Goal: Transaction & Acquisition: Purchase product/service

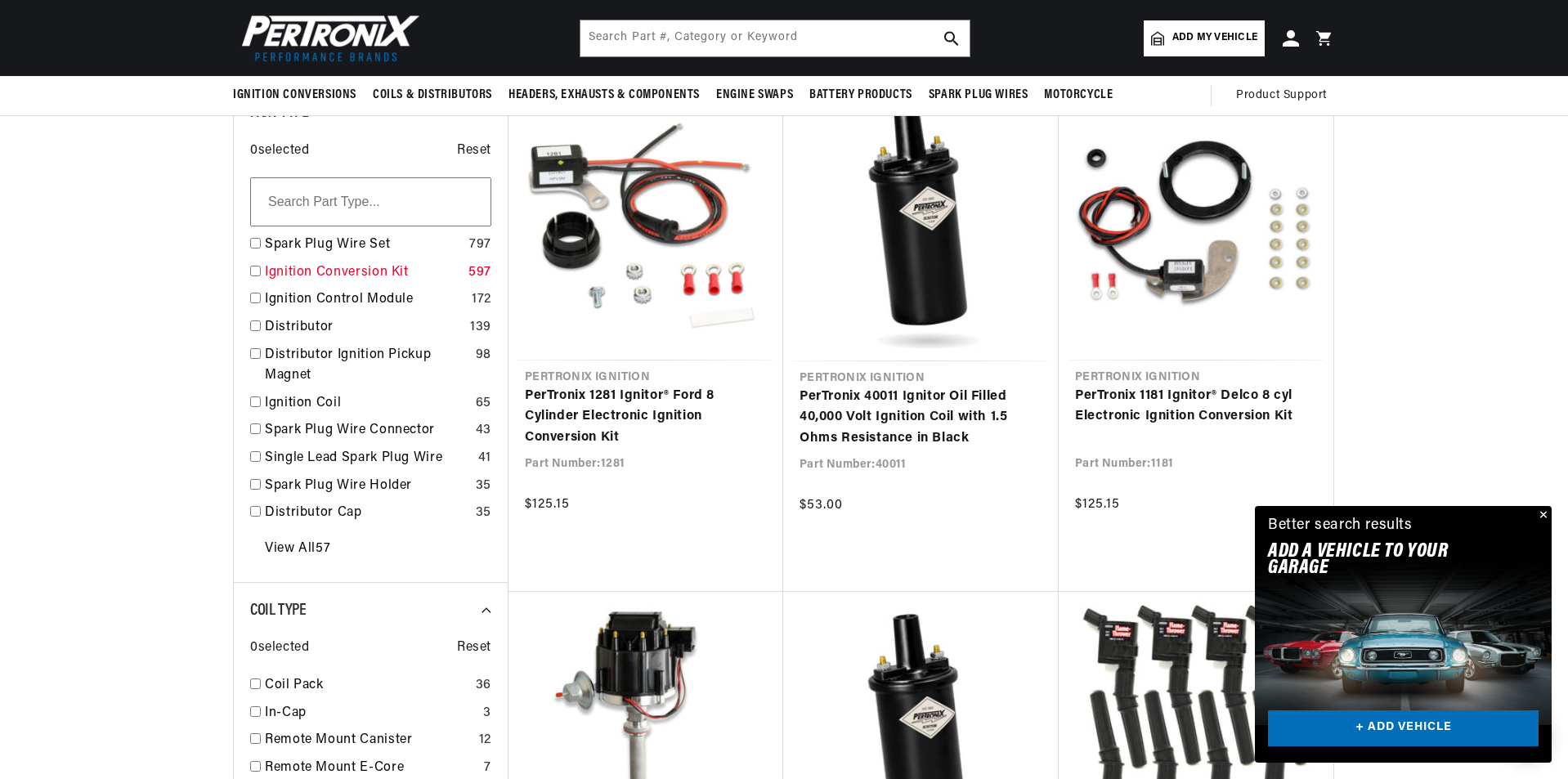
scroll to position [0, 611]
click at [336, 268] on link "Ignition Conversion Kit" at bounding box center [363, 272] width 197 height 21
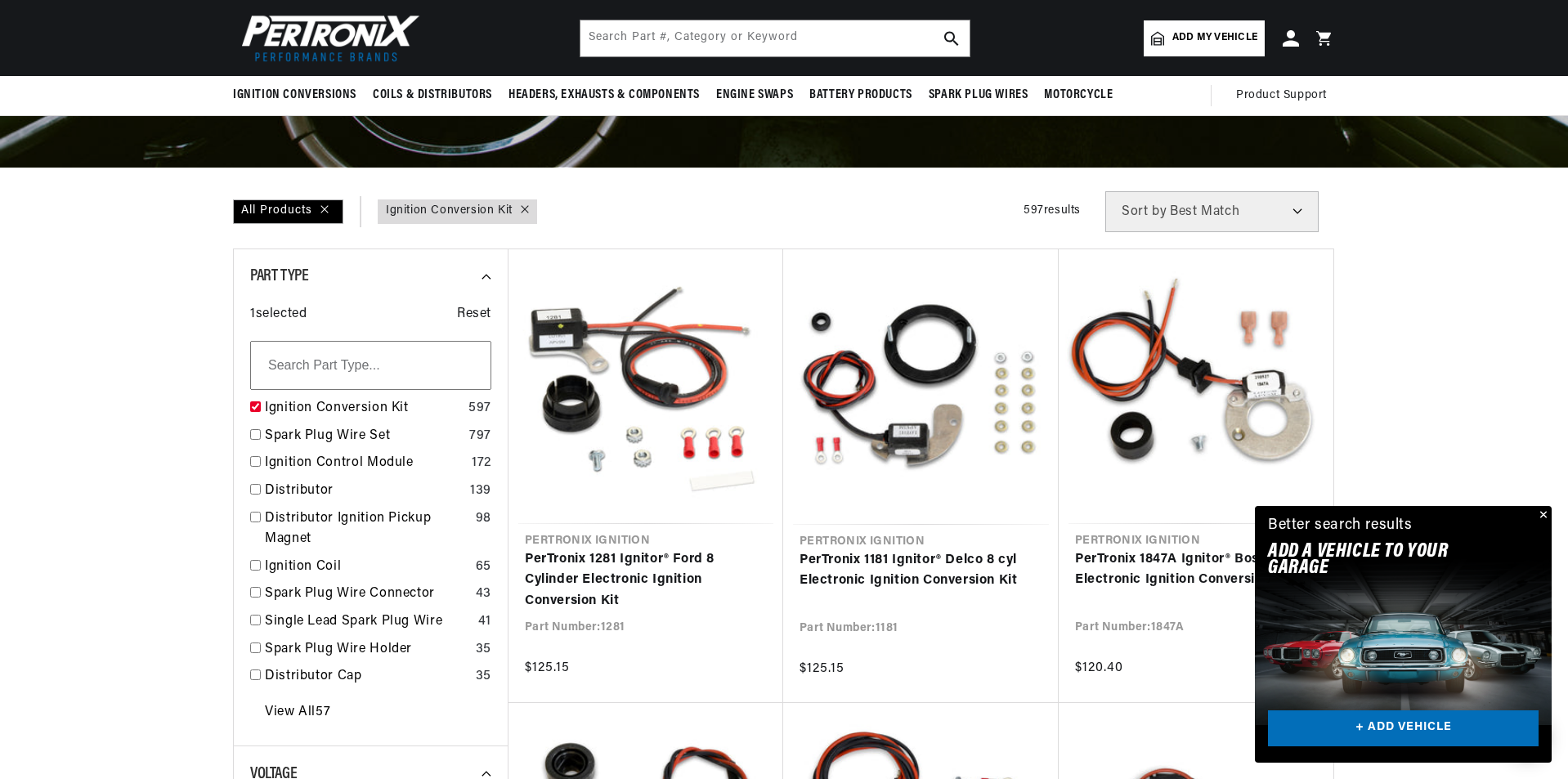
scroll to position [0, 611]
click at [811, 27] on input "text" at bounding box center [774, 37] width 389 height 36
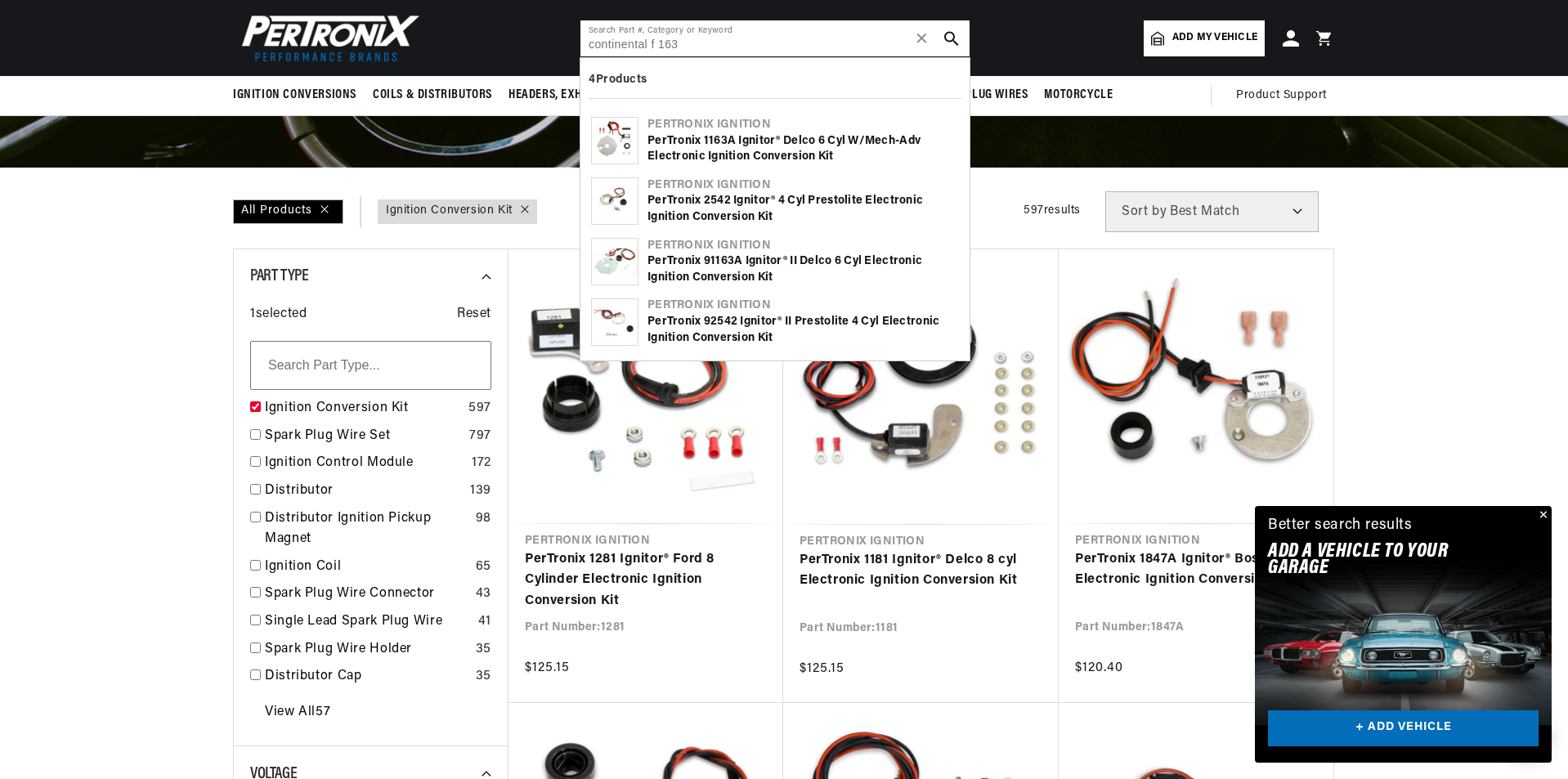
scroll to position [0, 0]
type input "continental f 163"
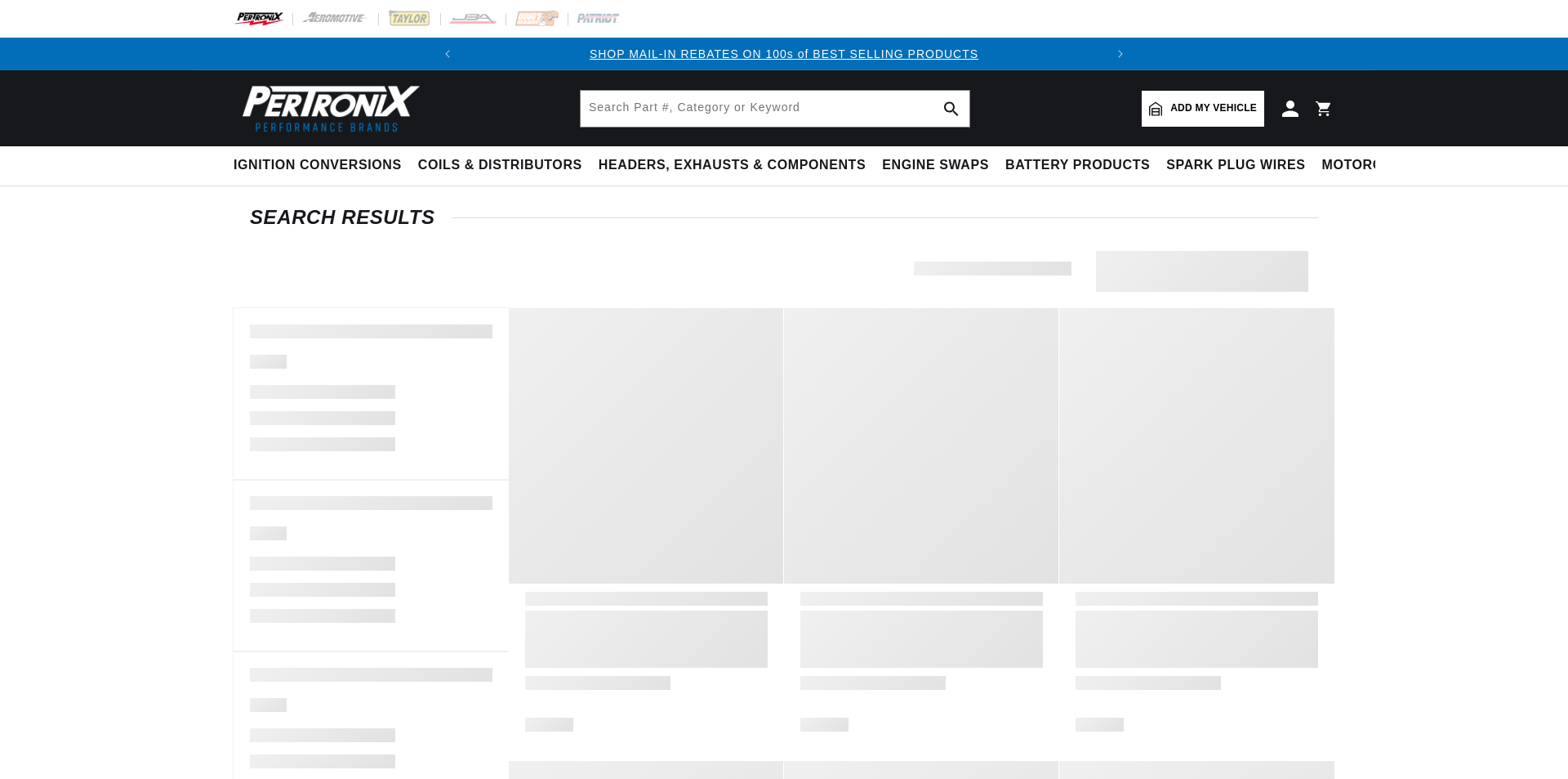
type input "continental f 163"
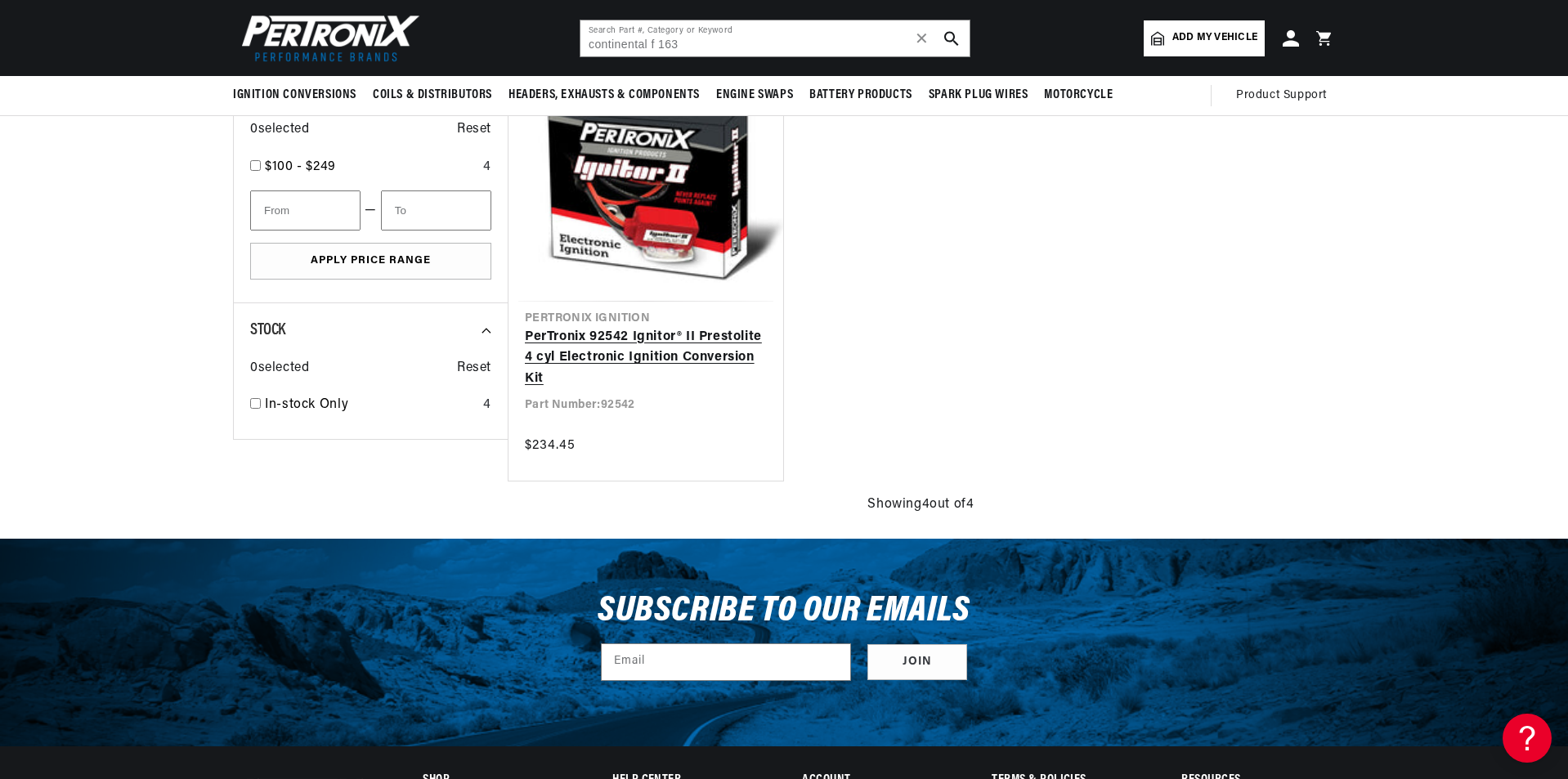
scroll to position [654, 0]
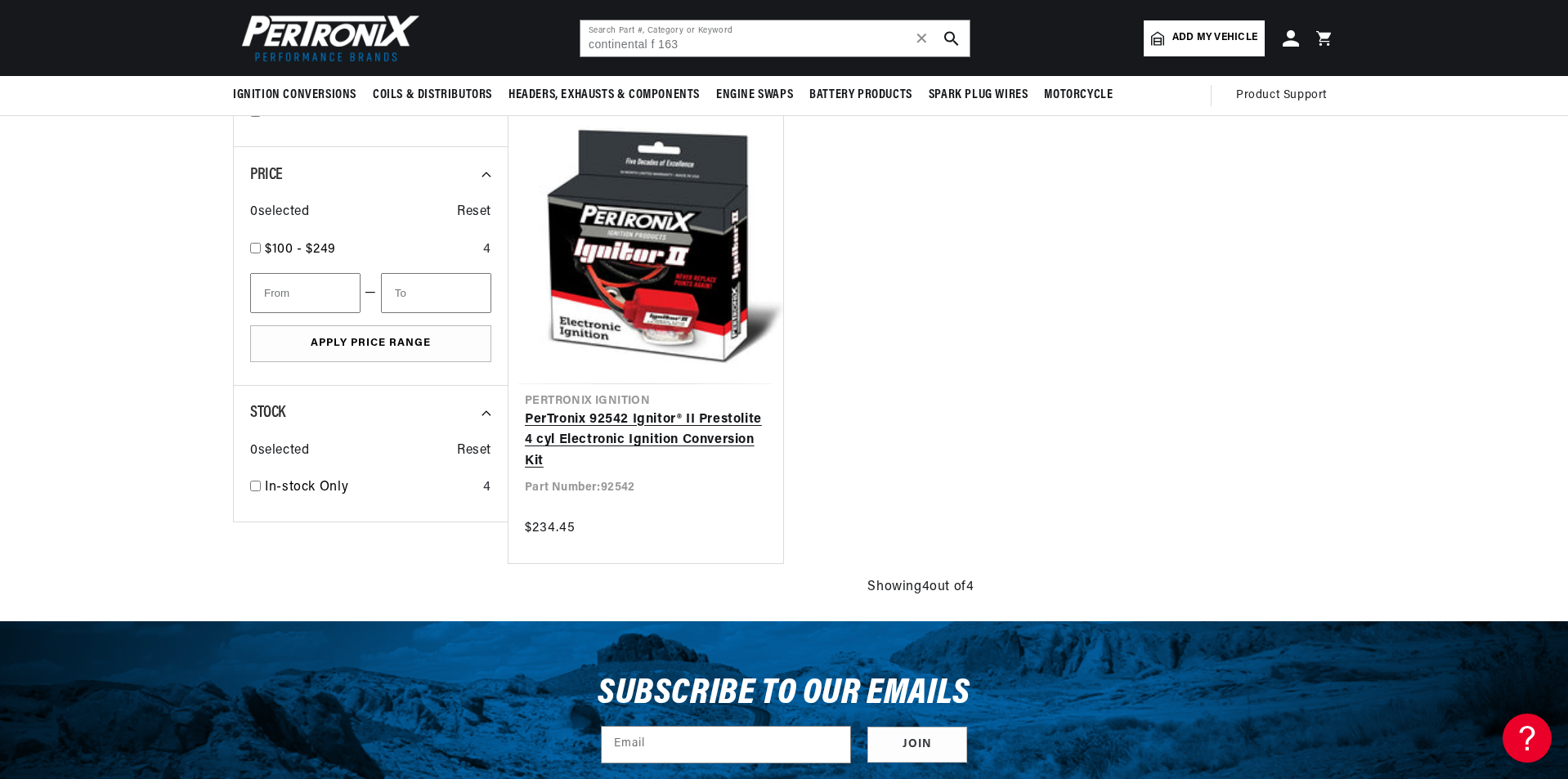
click at [623, 409] on link "PerTronix 92542 Ignitor® II Prestolite 4 cyl Electronic Ignition Conversion Kit" at bounding box center [646, 440] width 242 height 63
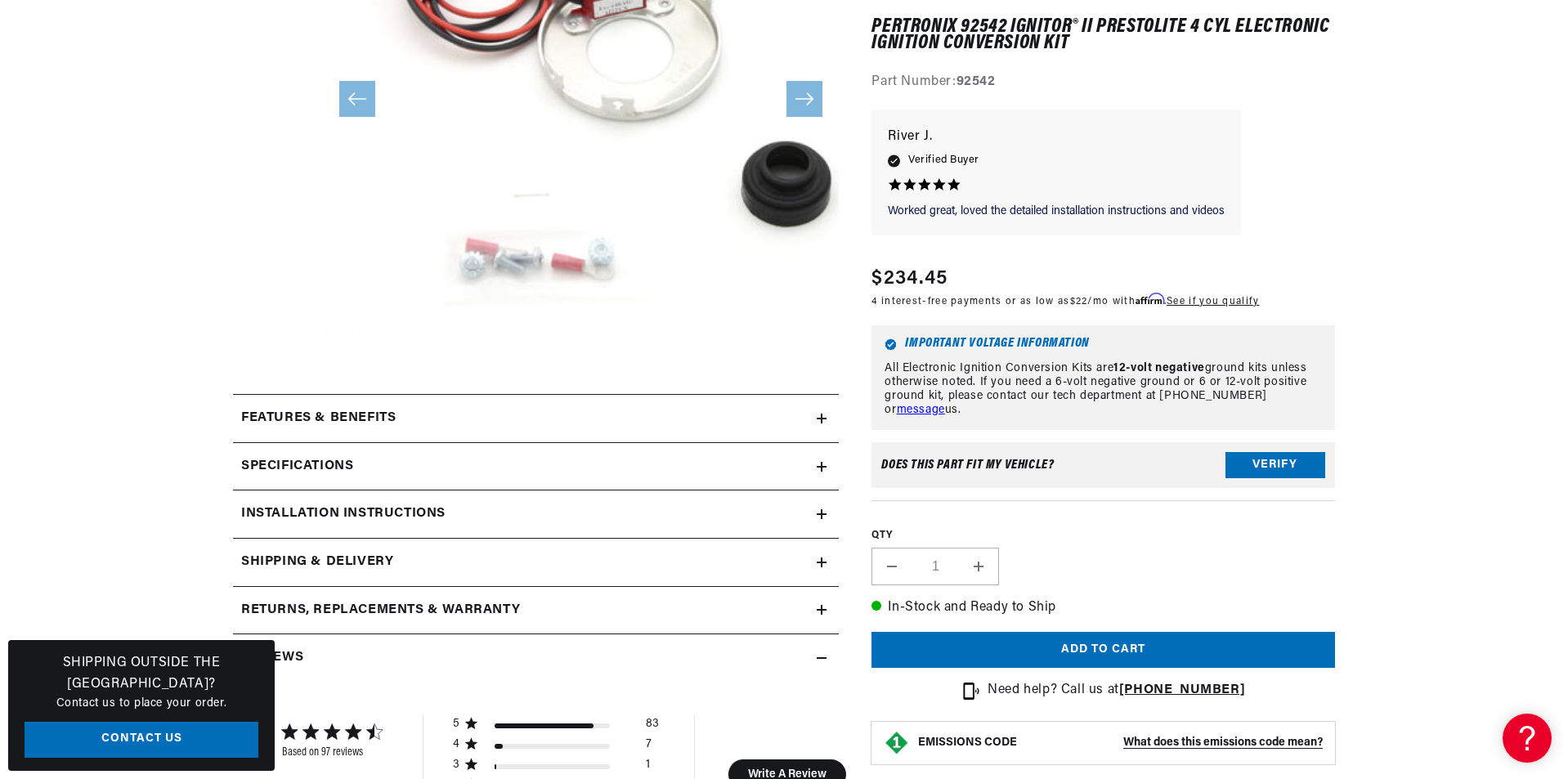
scroll to position [0, 611]
click at [1259, 467] on button "Verify" at bounding box center [1275, 466] width 100 height 26
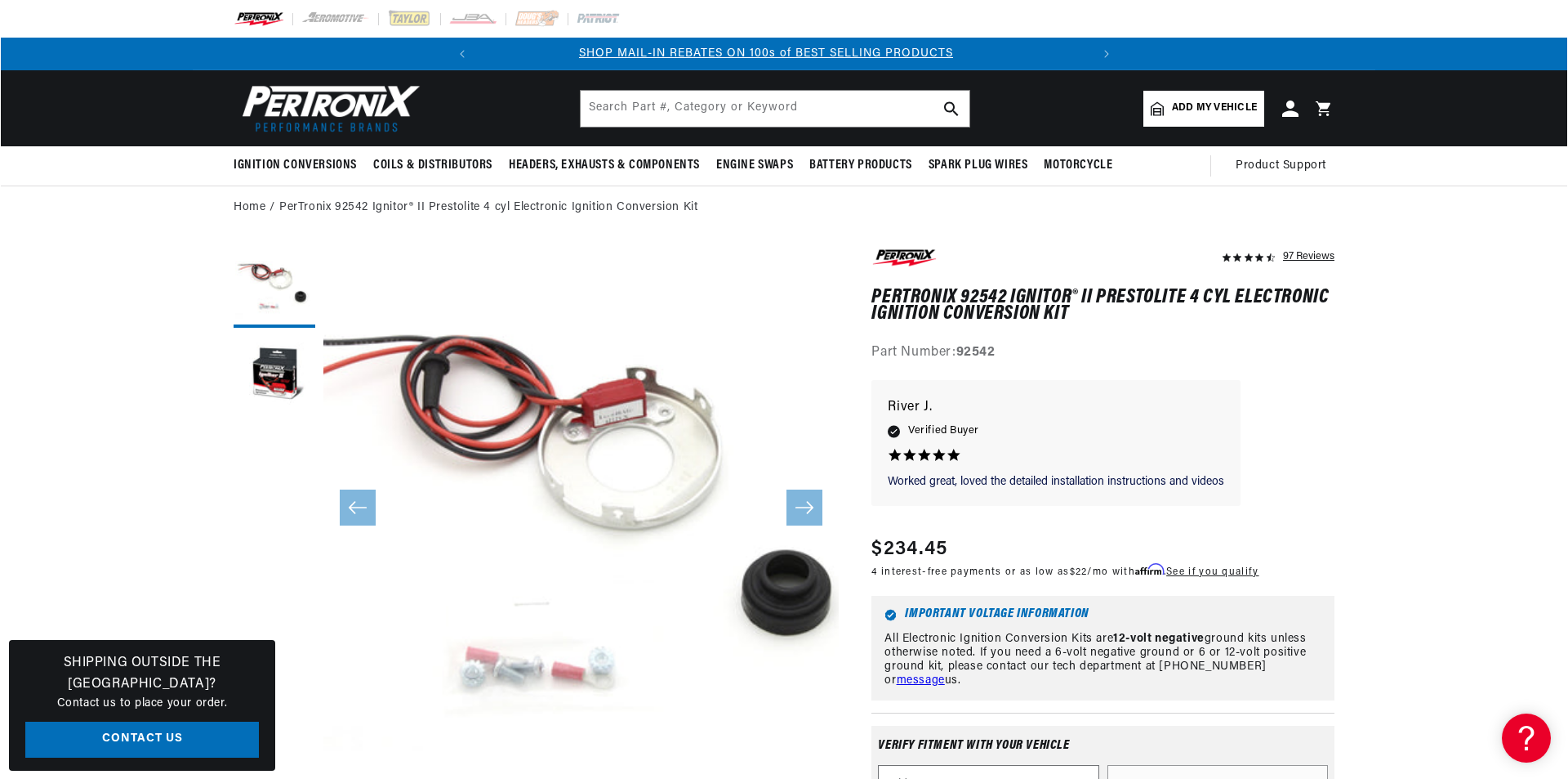
scroll to position [0, 0]
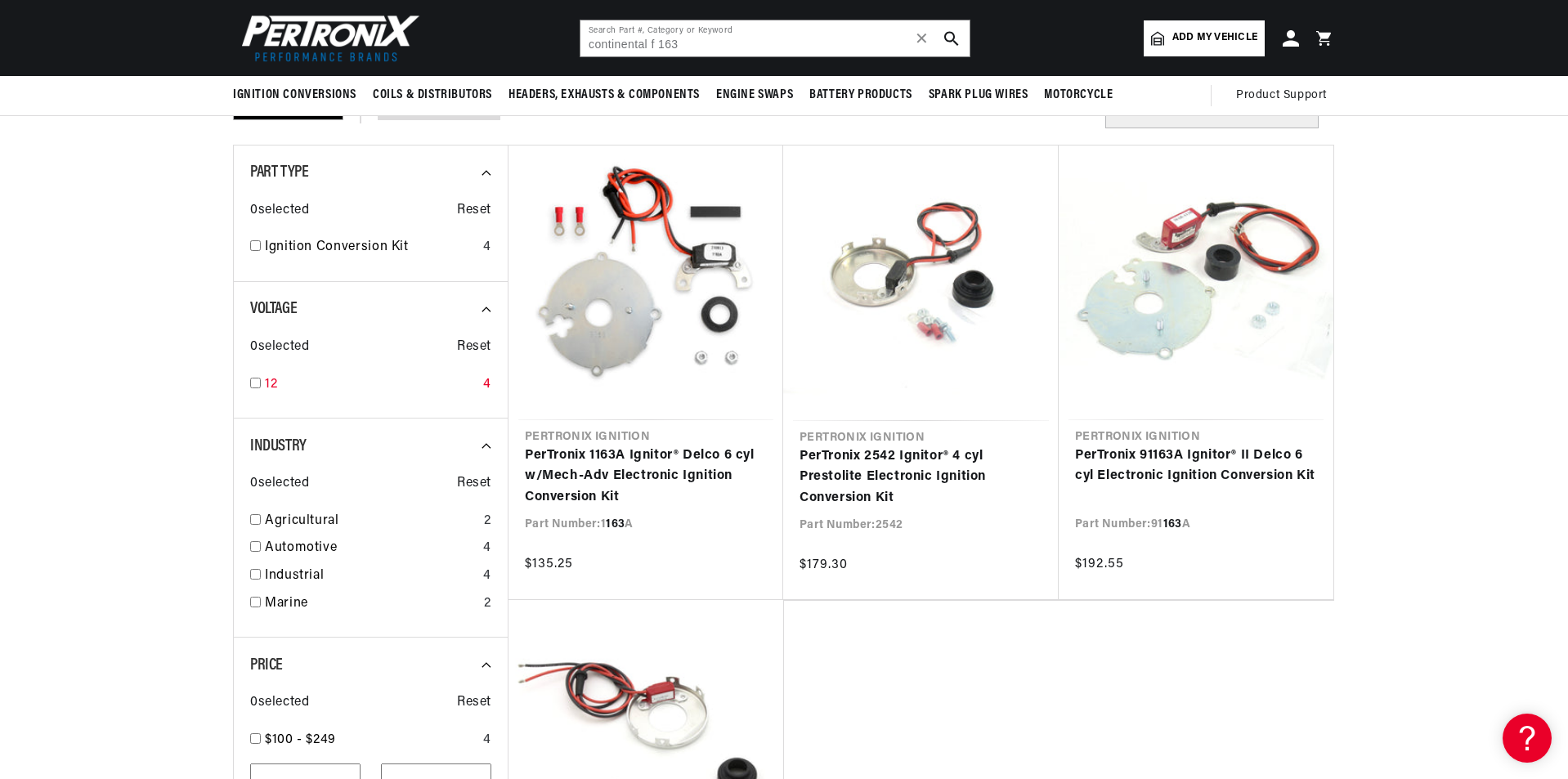
click at [255, 382] on input "checkbox" at bounding box center [256, 384] width 11 height 11
checkbox input "true"
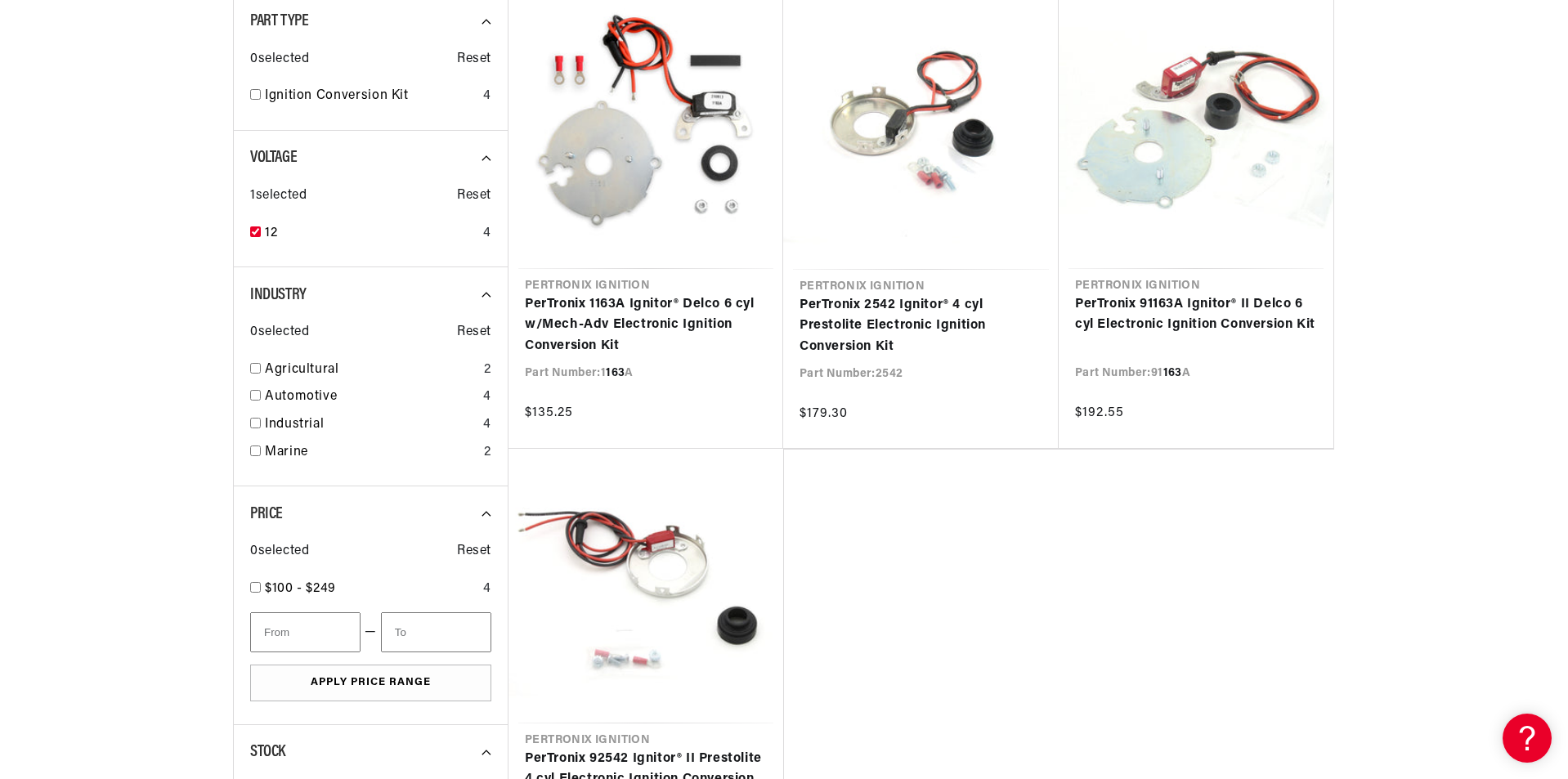
scroll to position [327, 0]
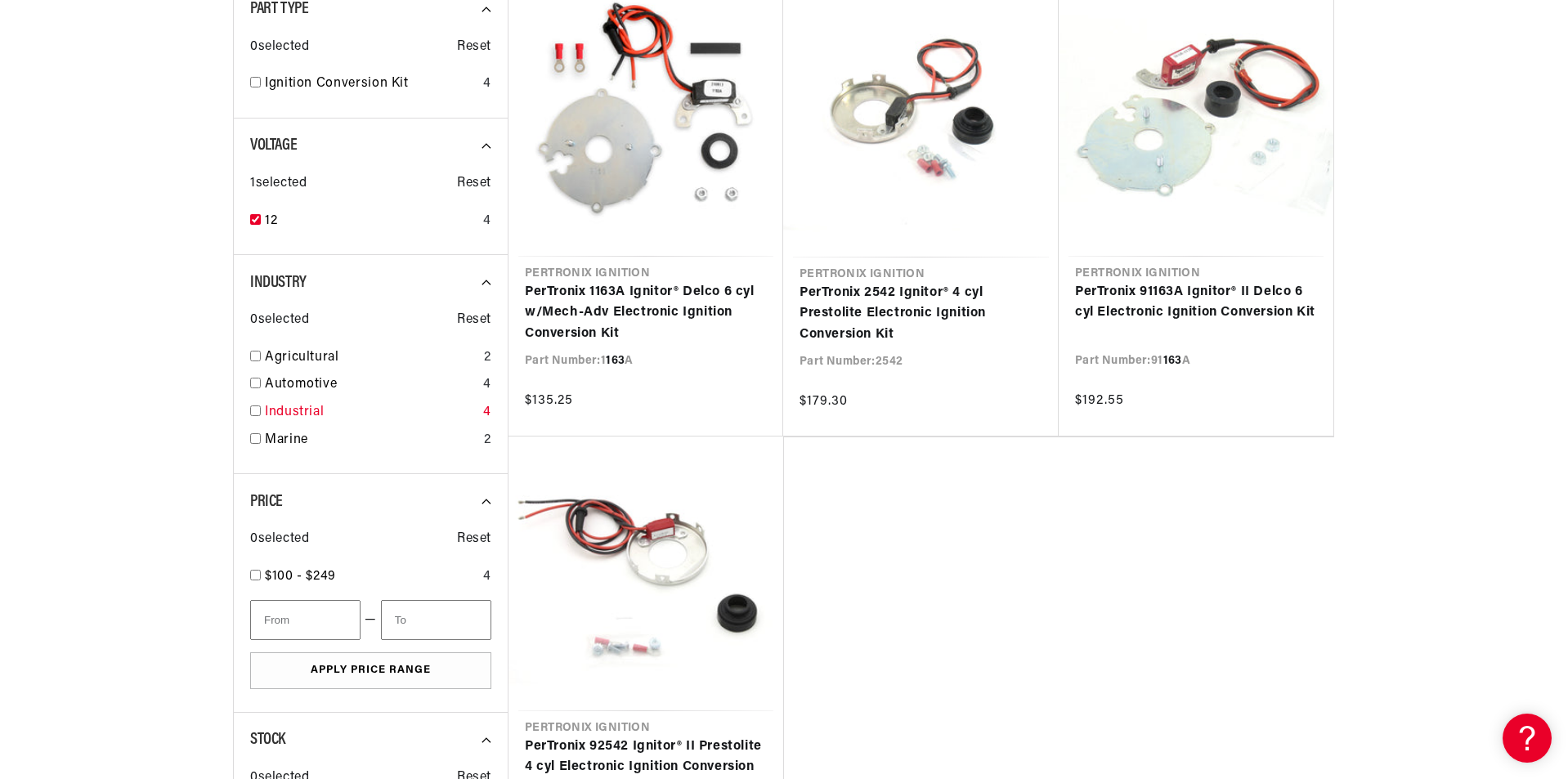
click at [254, 407] on input "checkbox" at bounding box center [256, 411] width 11 height 11
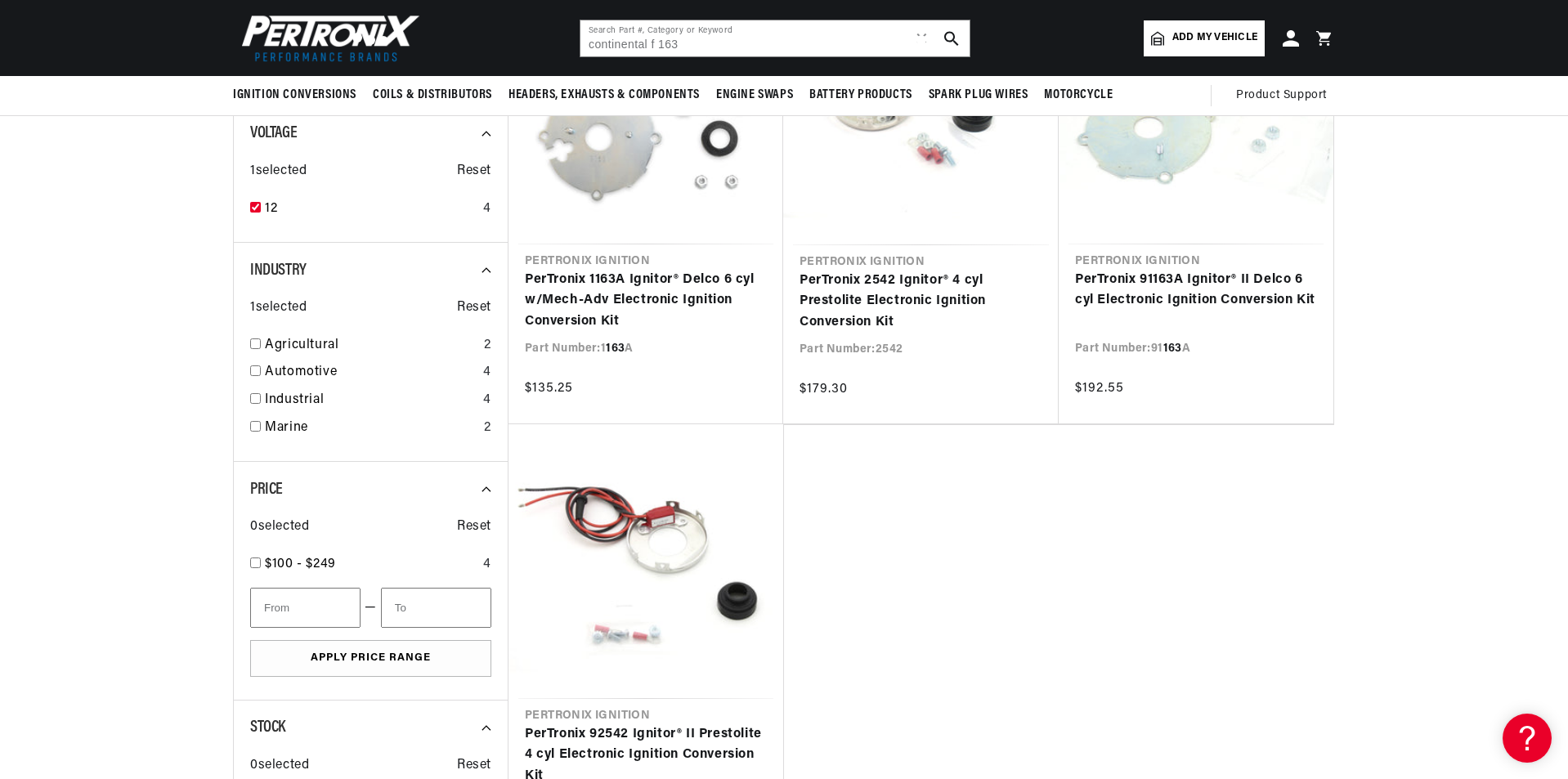
checkbox input "false"
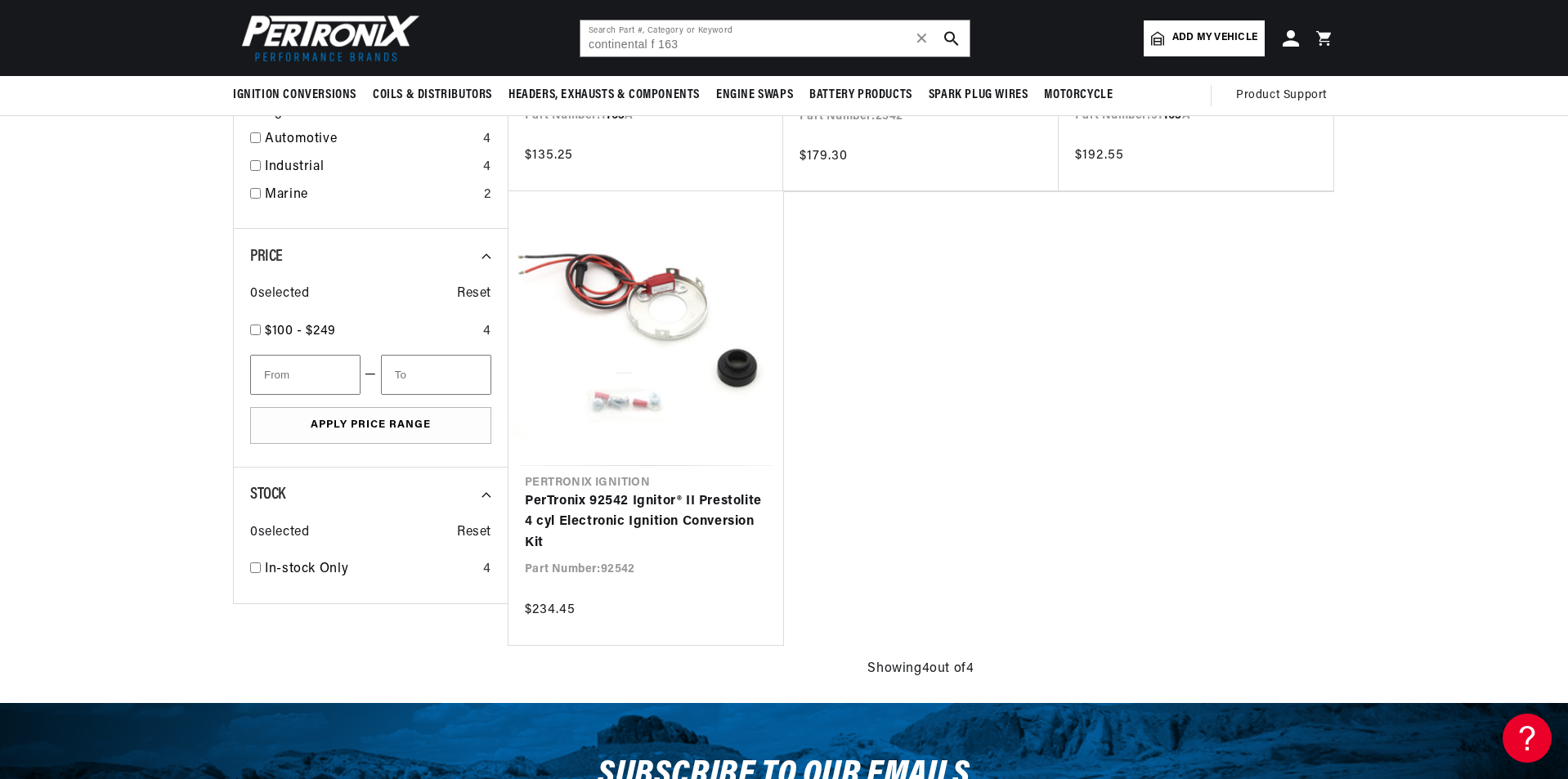
scroll to position [490, 0]
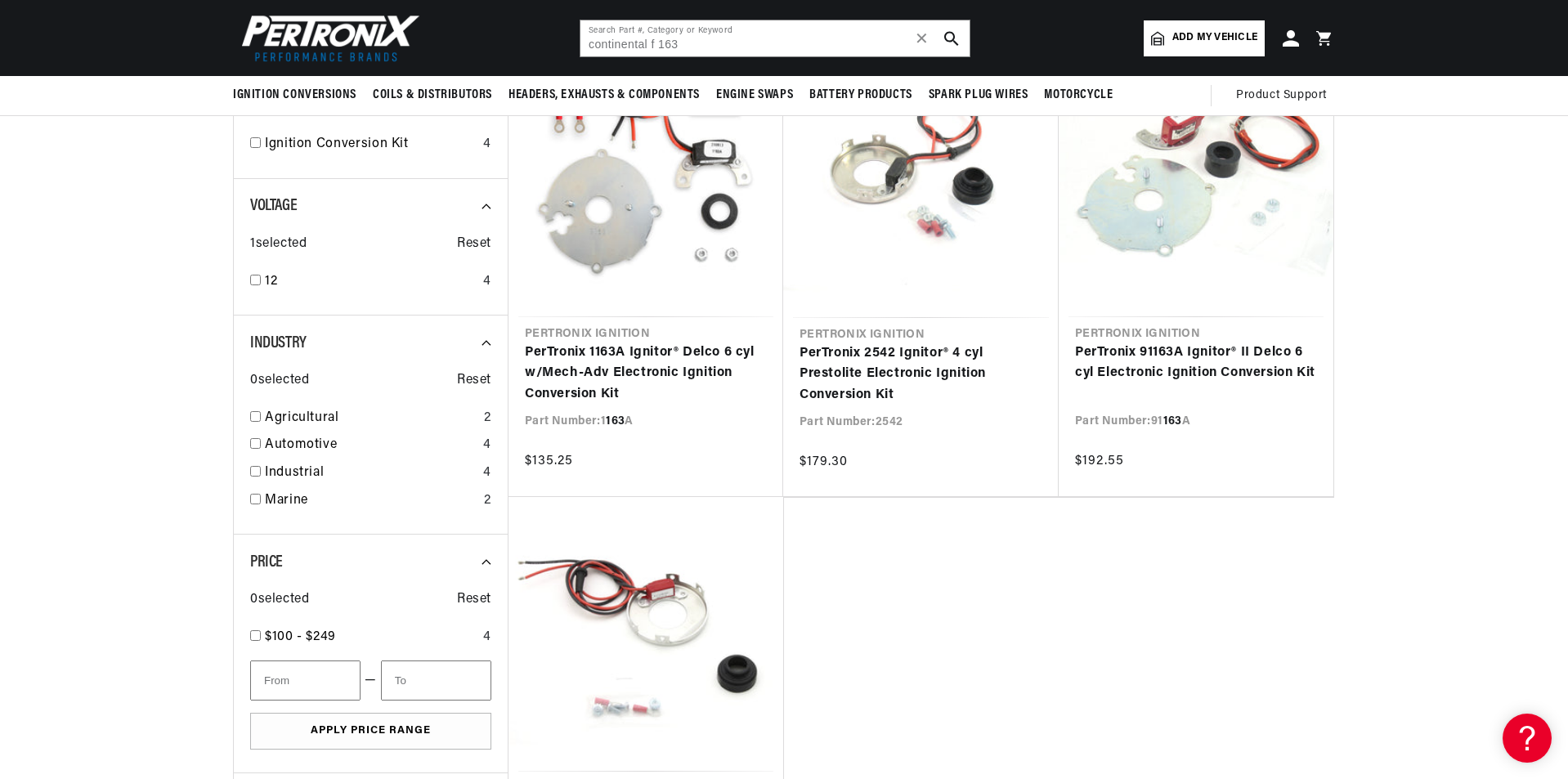
checkbox input "false"
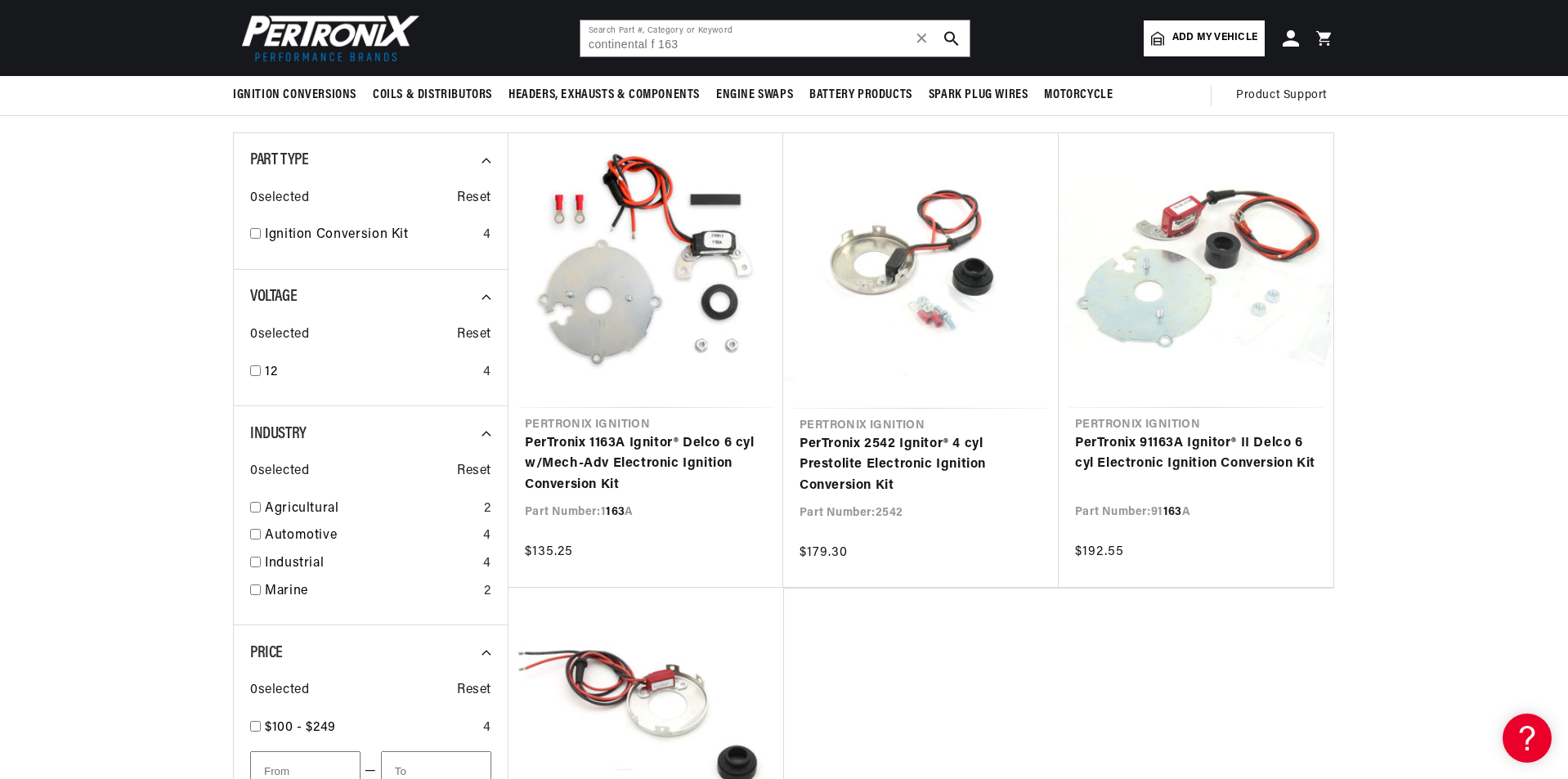
scroll to position [163, 0]
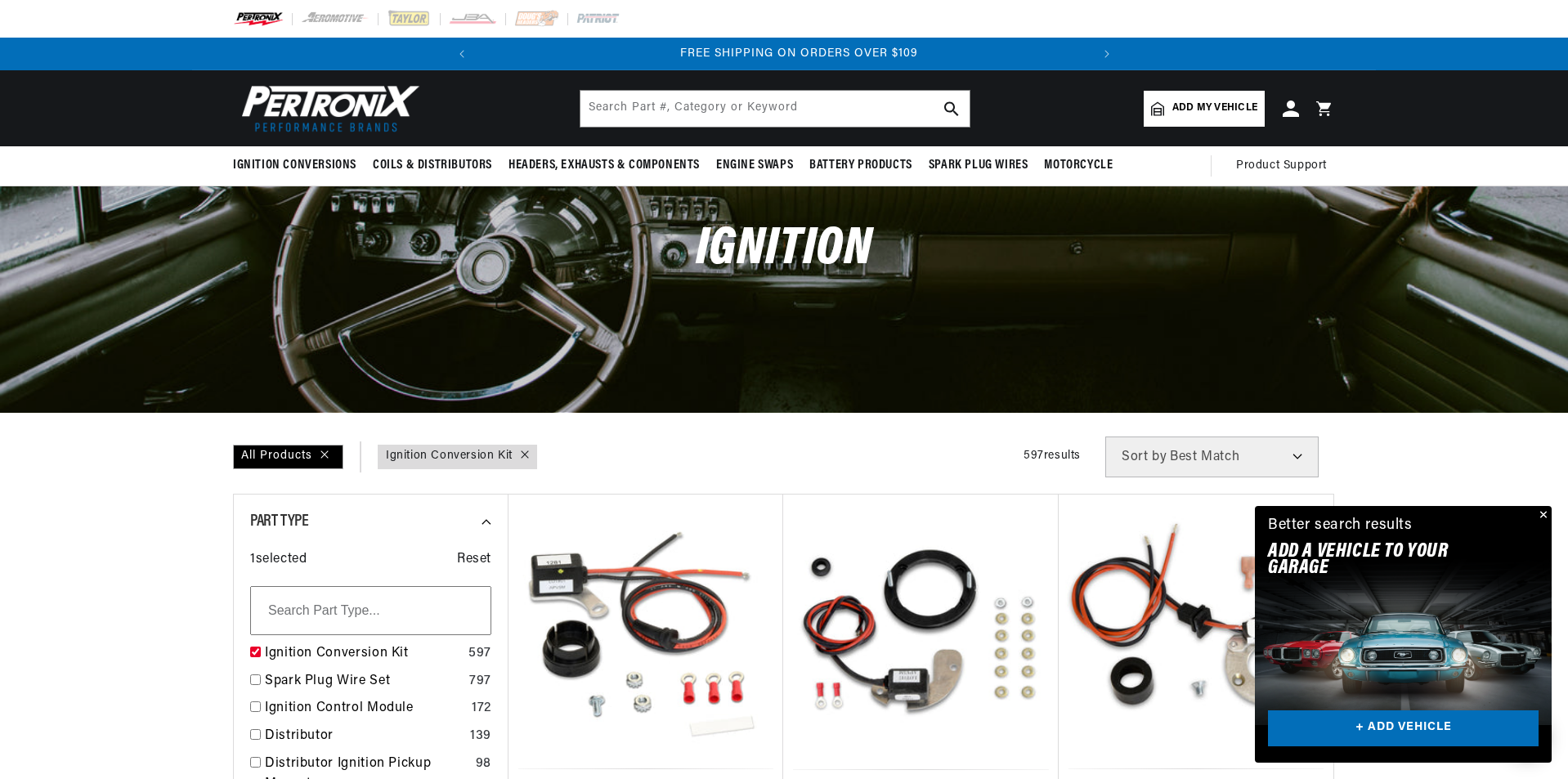
scroll to position [0, 611]
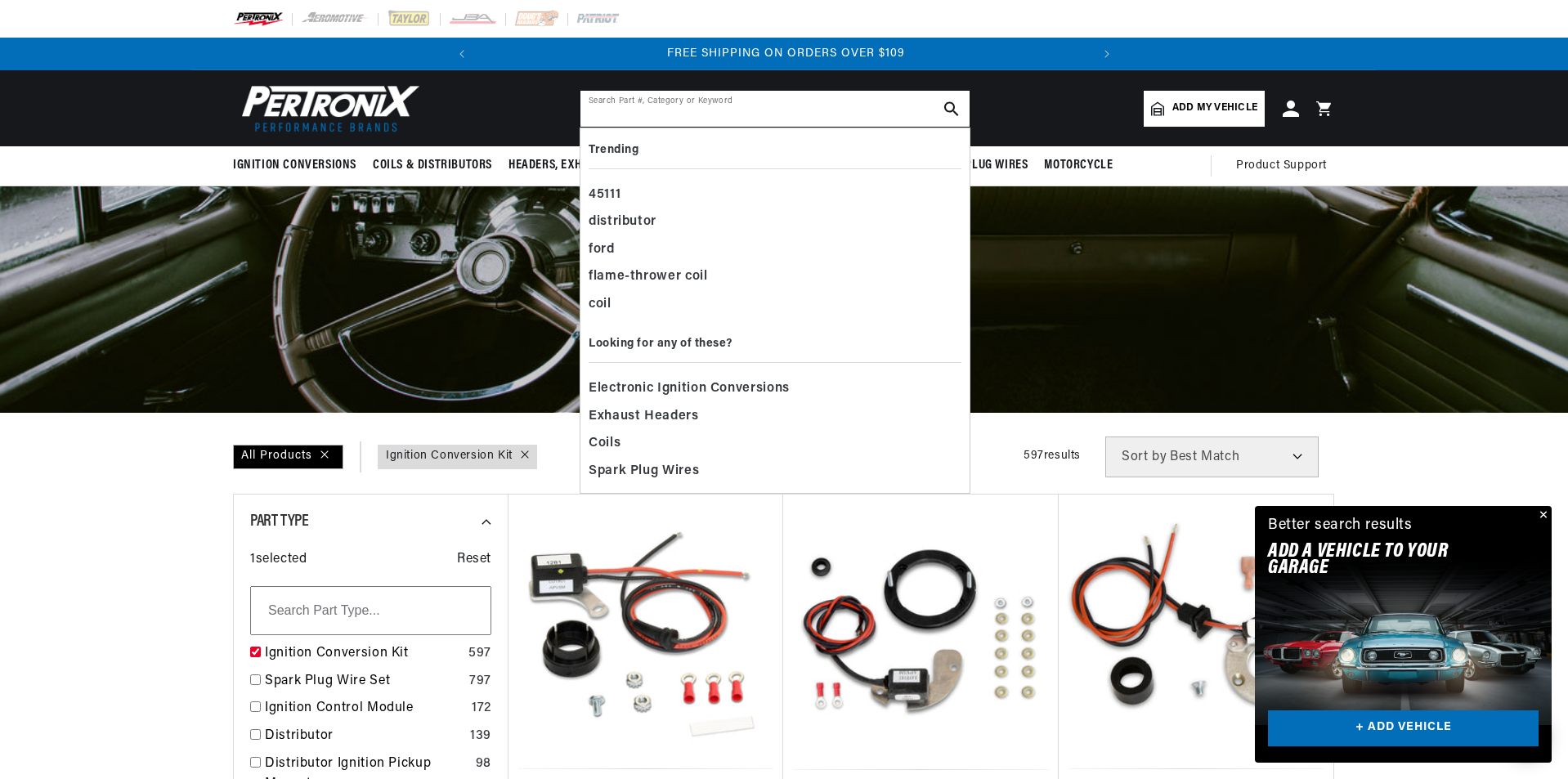
click at [814, 102] on input "text" at bounding box center [774, 108] width 389 height 36
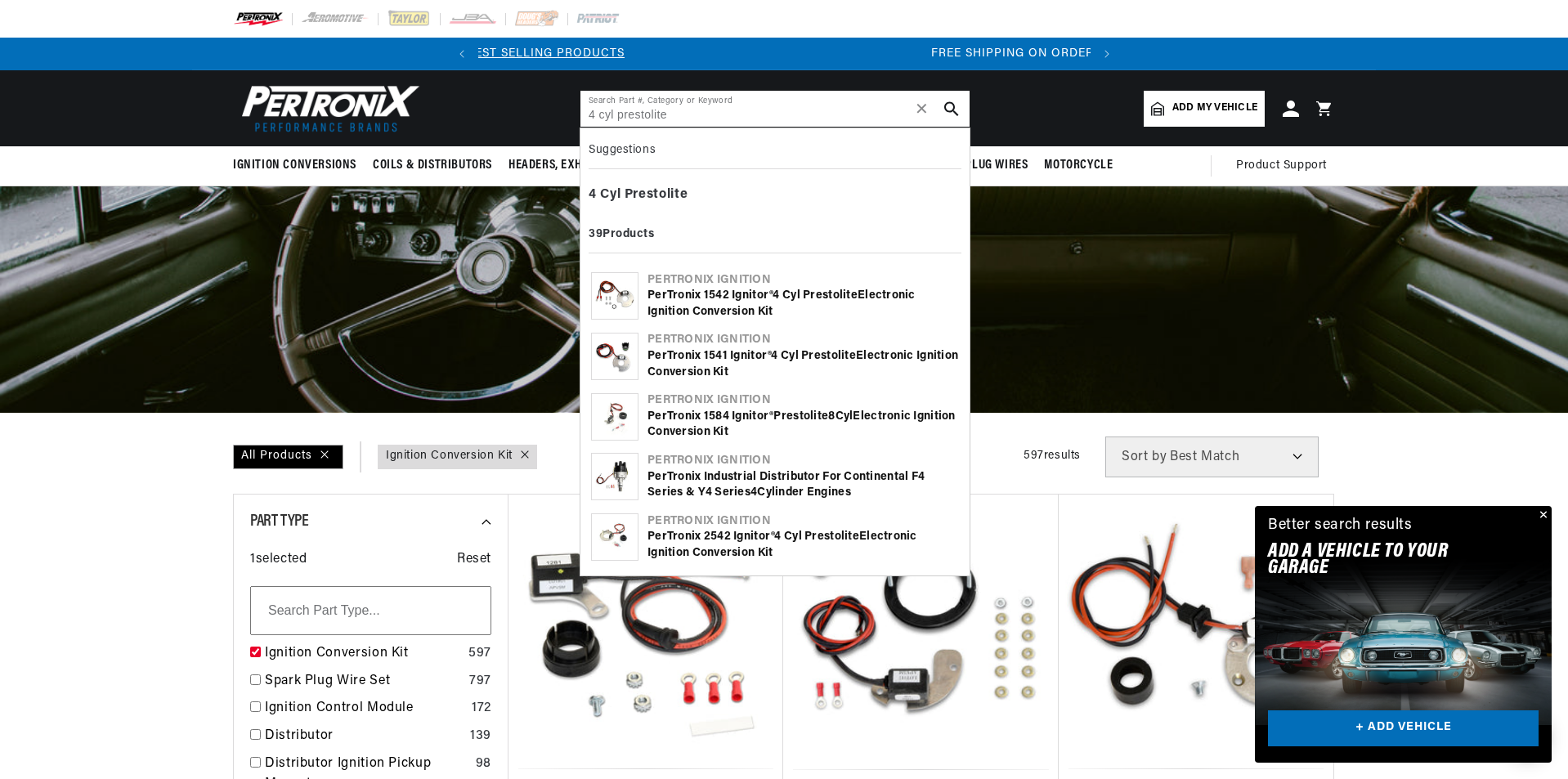
type input "4 cyl prestolite"
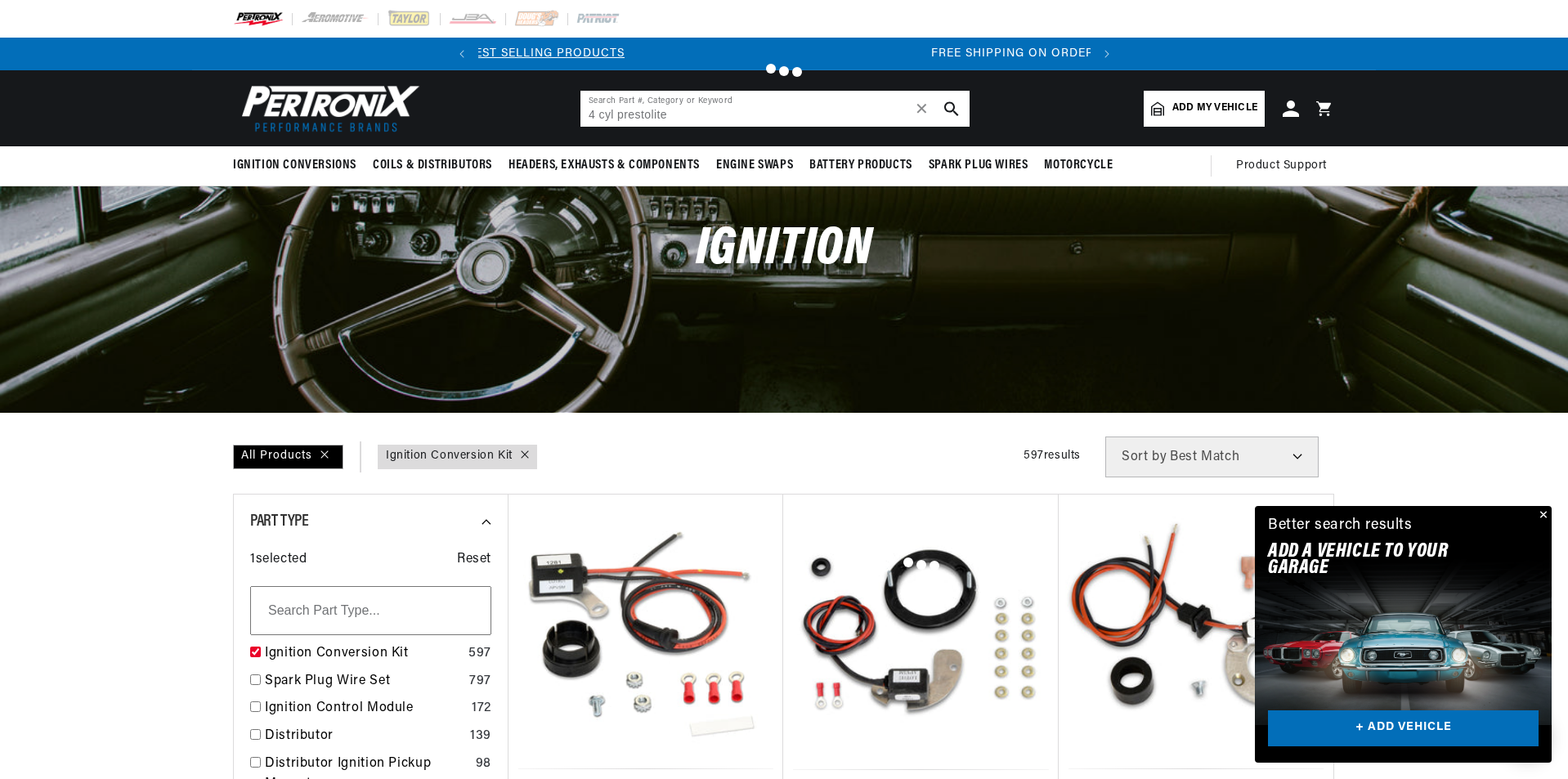
scroll to position [0, 79]
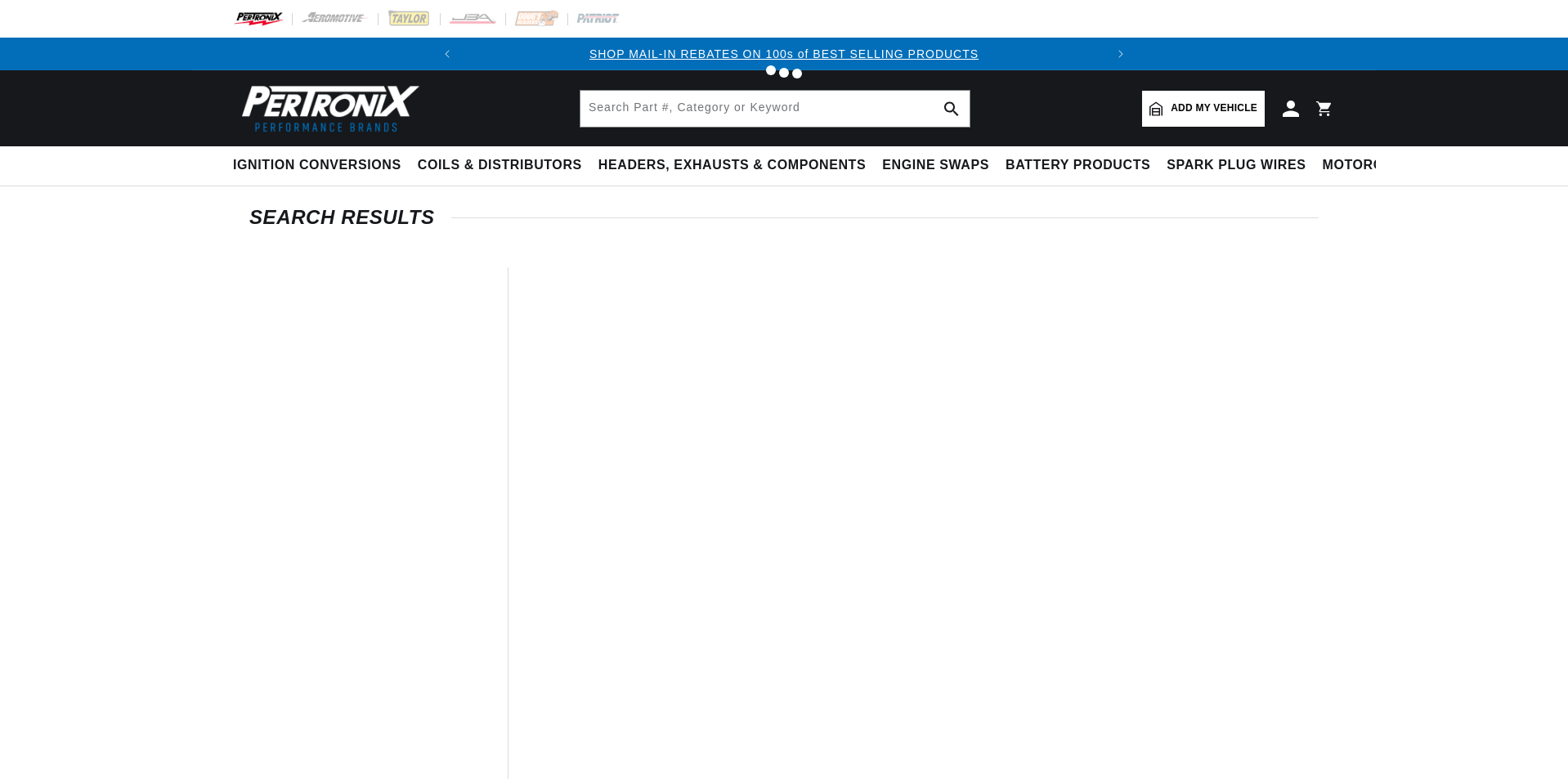
type input "4 cyl prestolite"
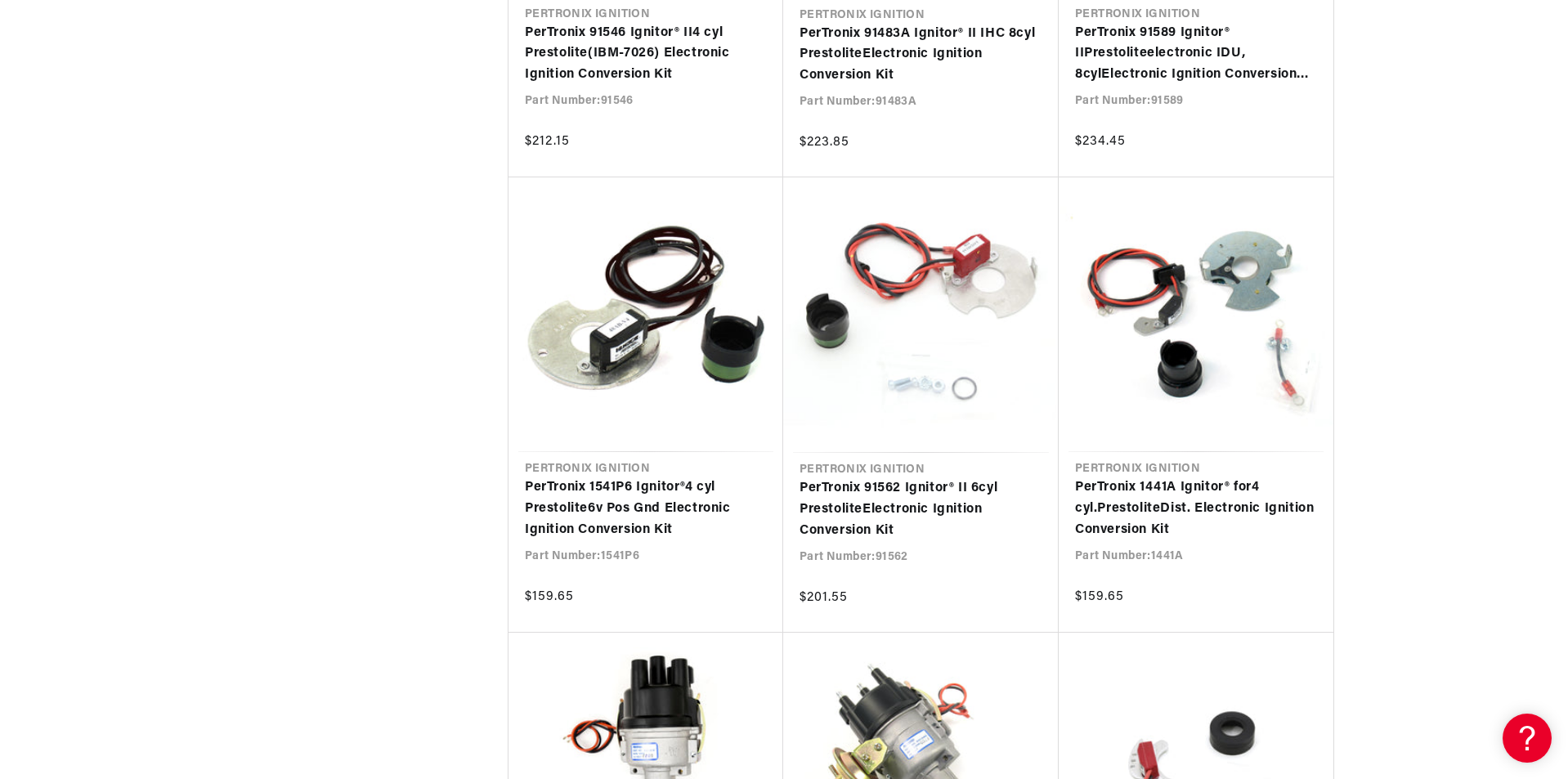
scroll to position [3106, 0]
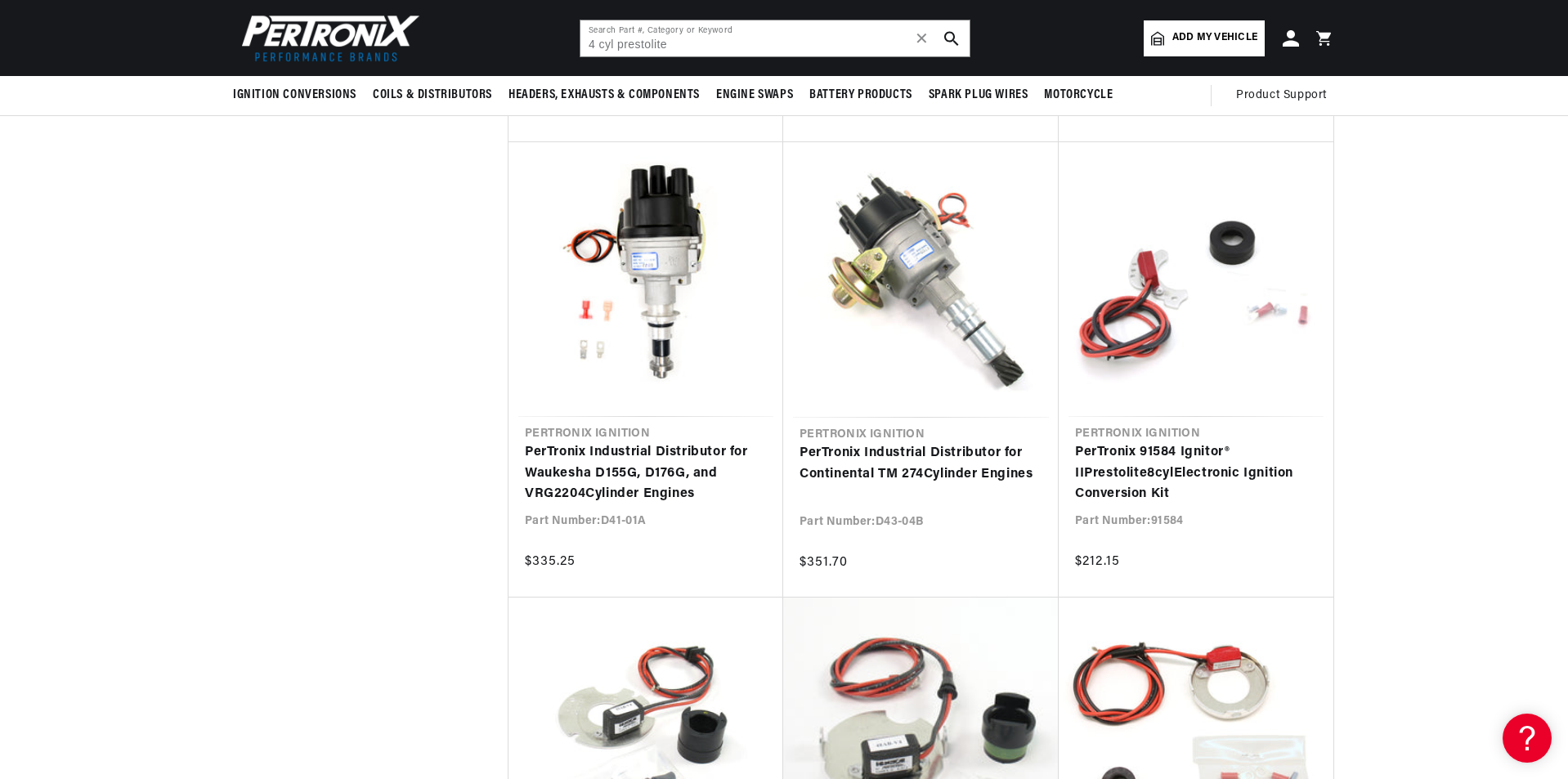
scroll to position [0, 611]
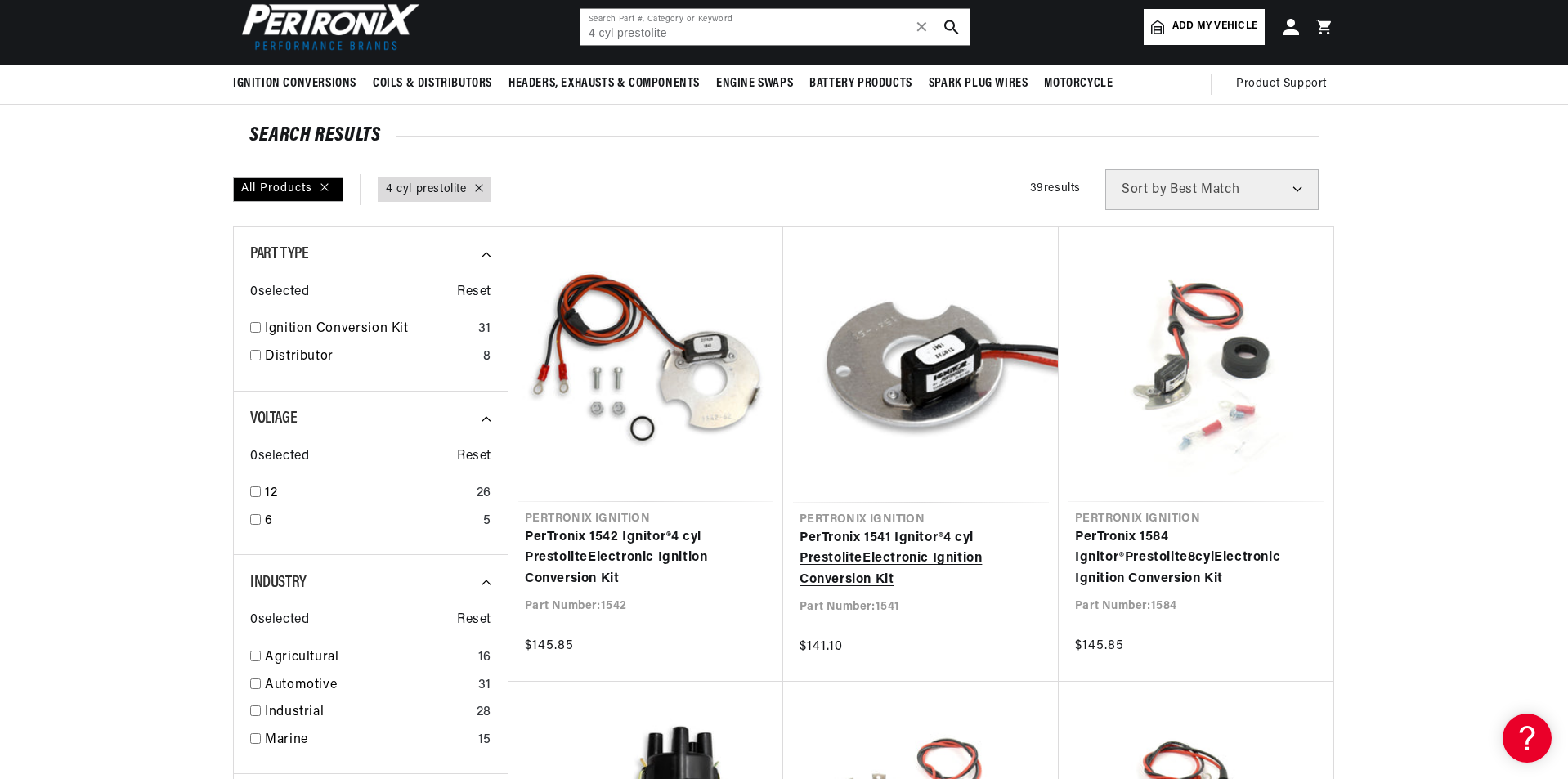
scroll to position [0, 611]
click at [900, 528] on link "PerTronix 1541 Ignitor® 4 cyl Prestolite Electronic Ignition Conversion Kit" at bounding box center [921, 559] width 243 height 63
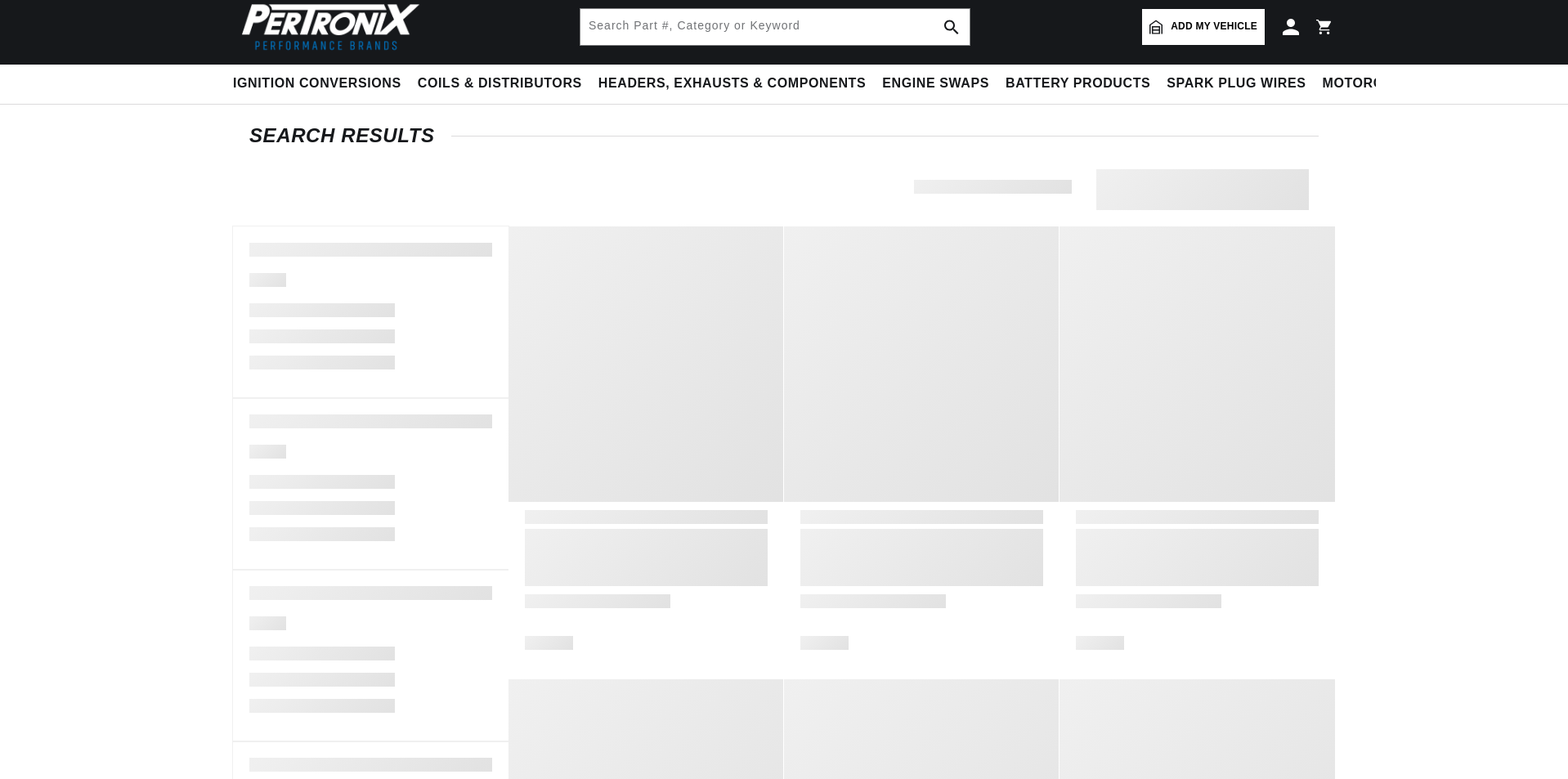
type input "4 cyl prestolite"
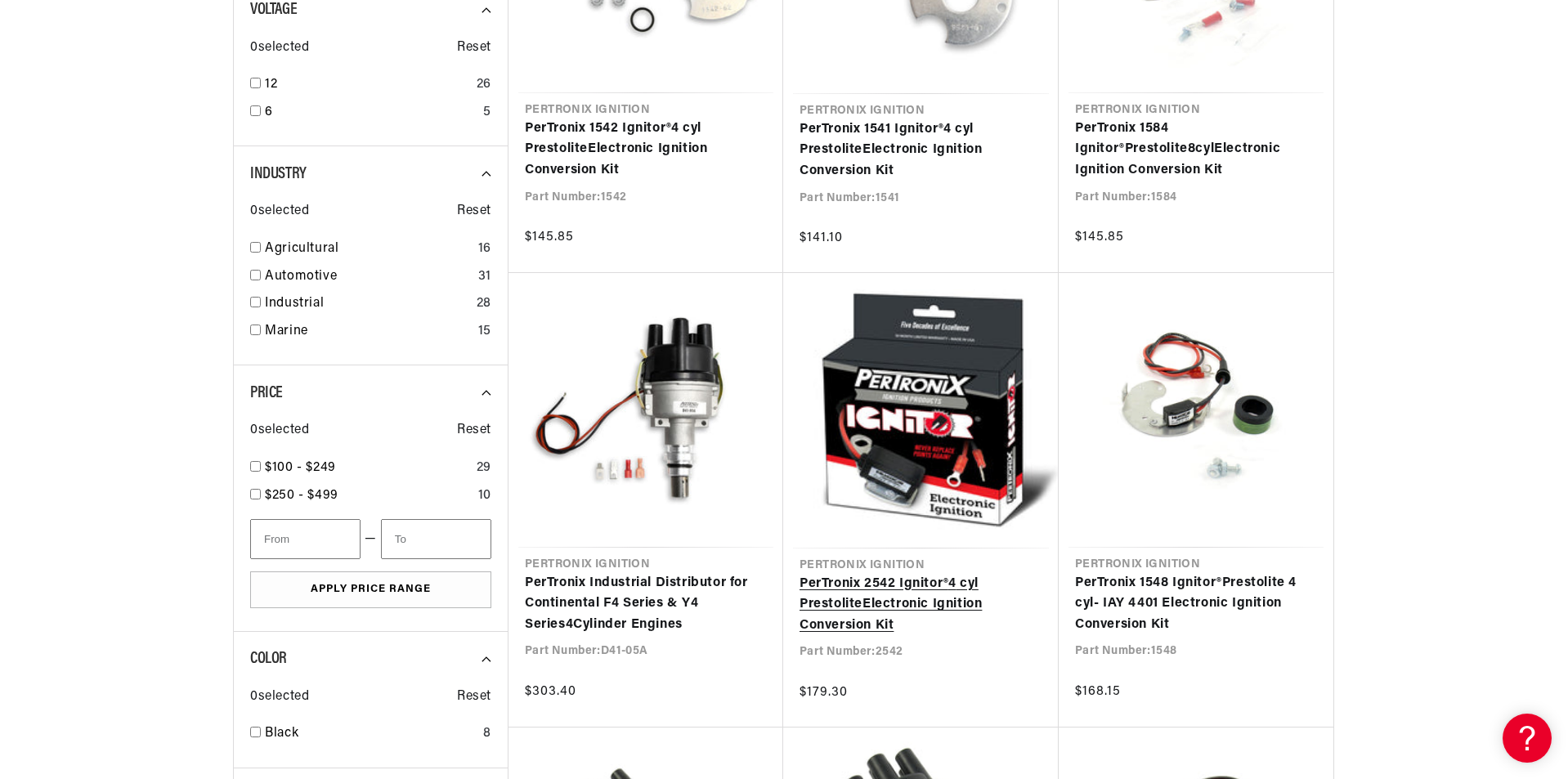
scroll to position [0, 611]
click at [894, 574] on link "PerTronix 2542 Ignitor® 4 cyl Prestolite Electronic Ignition Conversion Kit" at bounding box center [921, 605] width 243 height 63
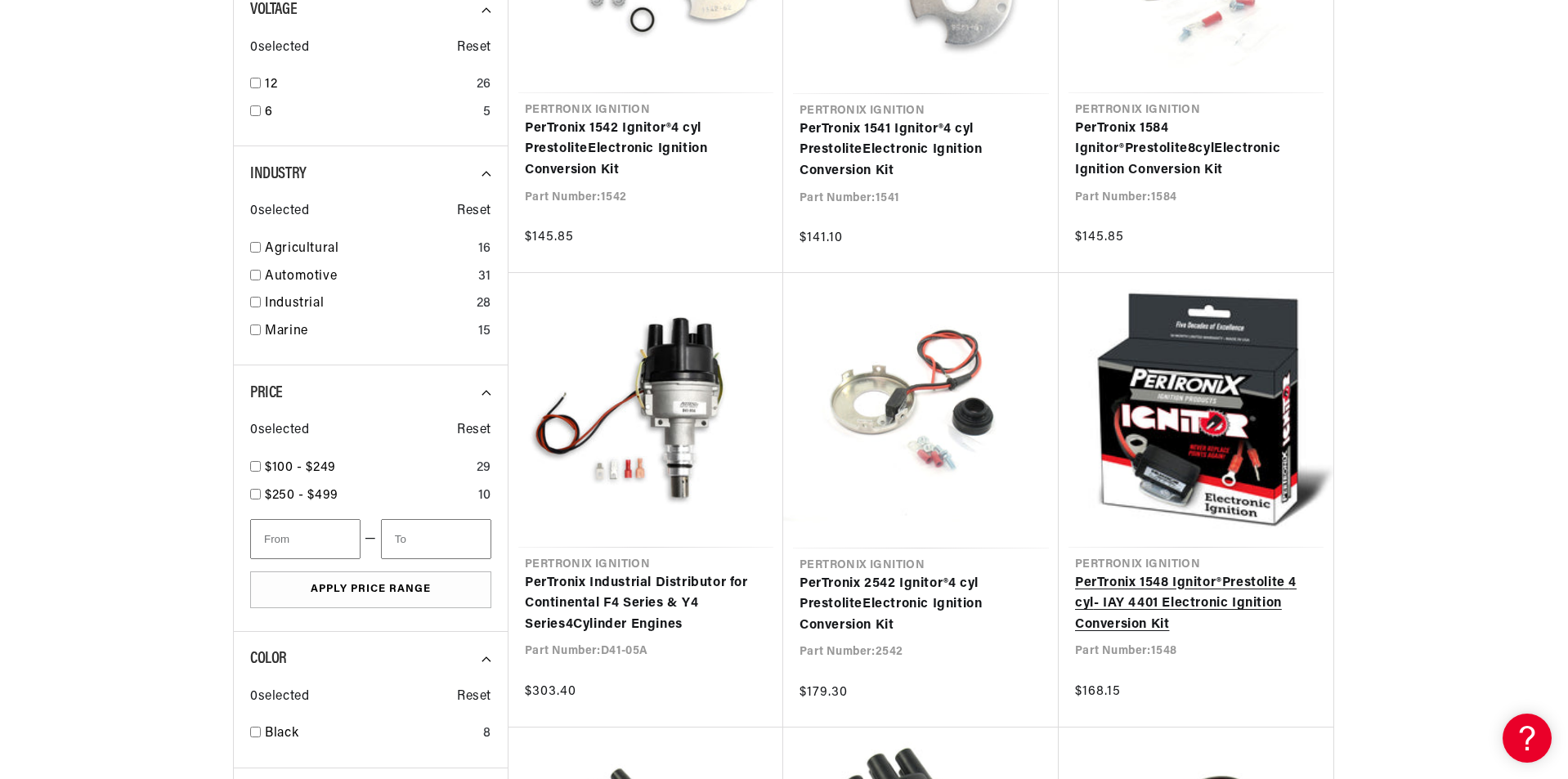
click at [1172, 597] on link "PerTronix 1548 Ignitor® Prestolite 4 cyl - IAY 4401 Electronic Ignition Convers…" at bounding box center [1195, 604] width 242 height 63
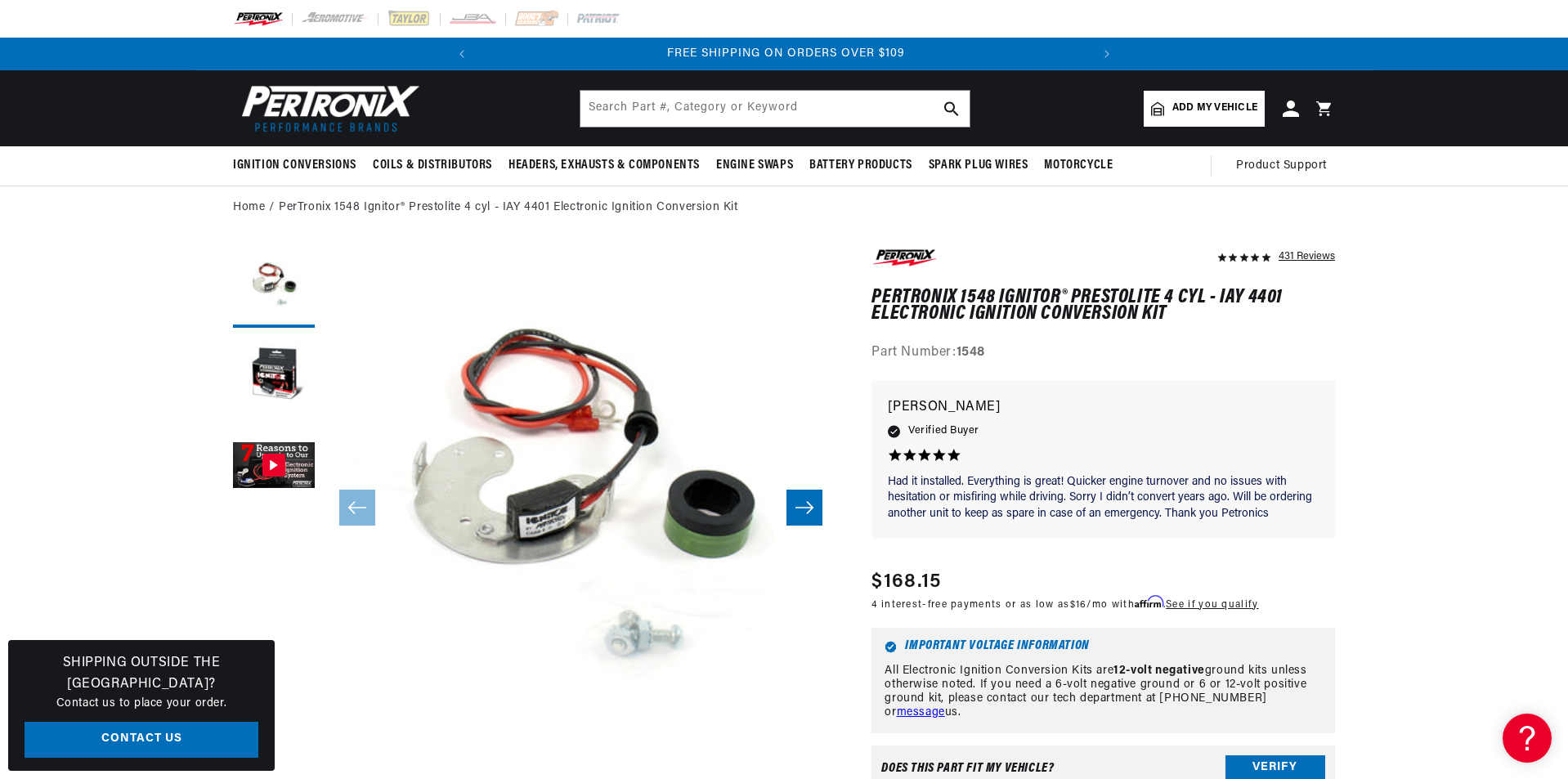
scroll to position [0, 79]
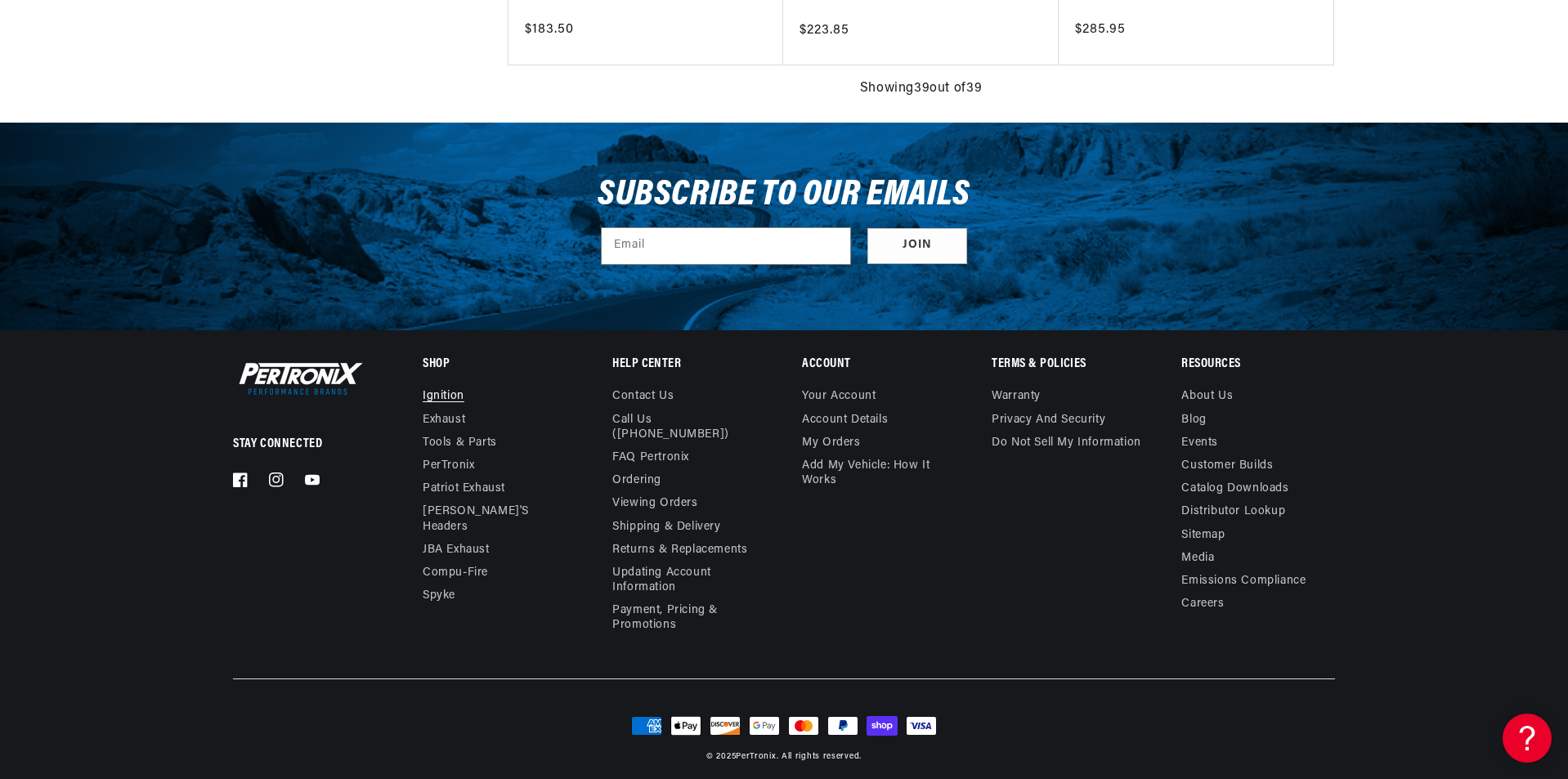
click at [438, 395] on link "Ignition" at bounding box center [444, 398] width 42 height 19
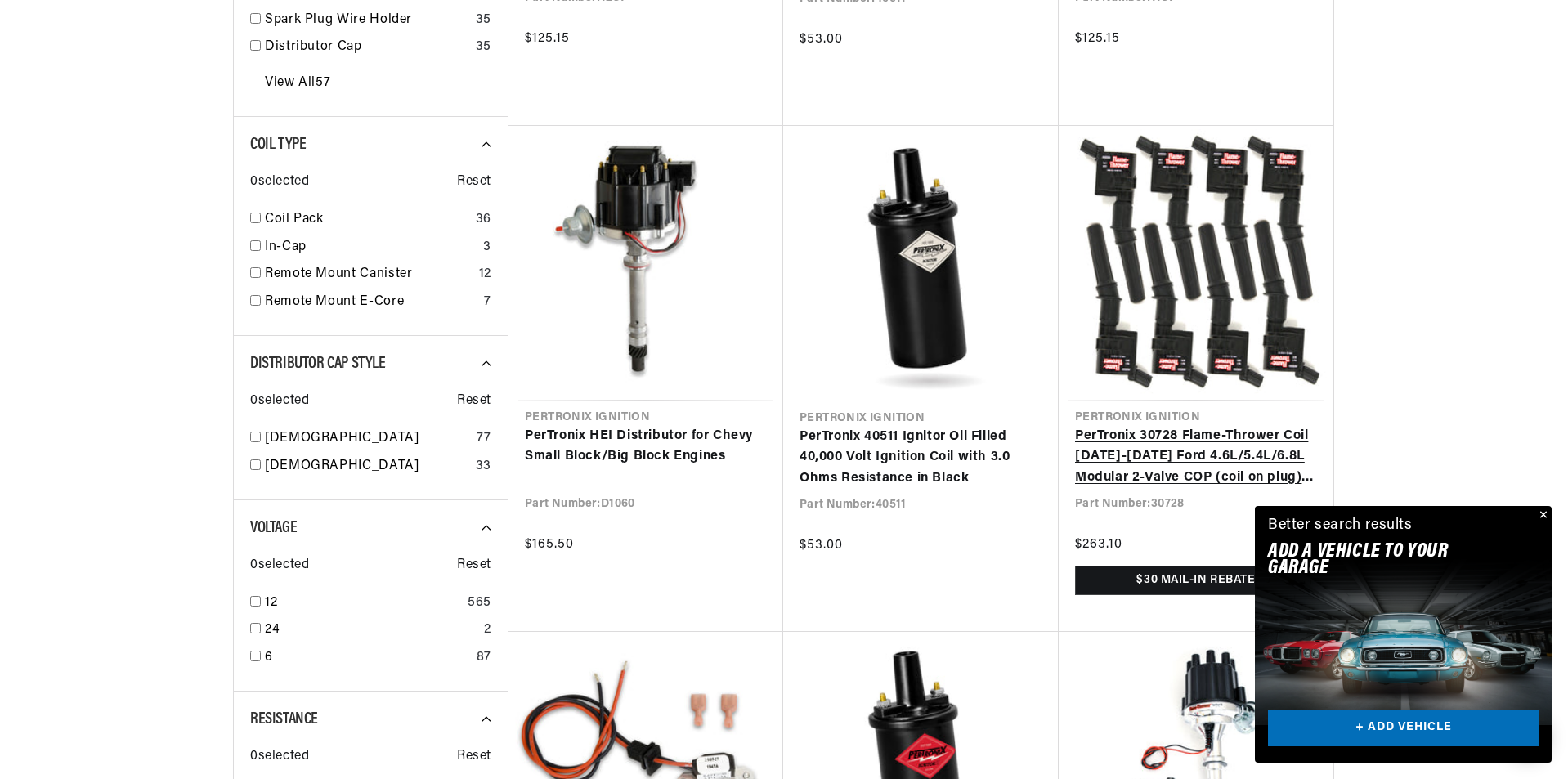
scroll to position [0, 611]
